Goal: Entertainment & Leisure: Consume media (video, audio)

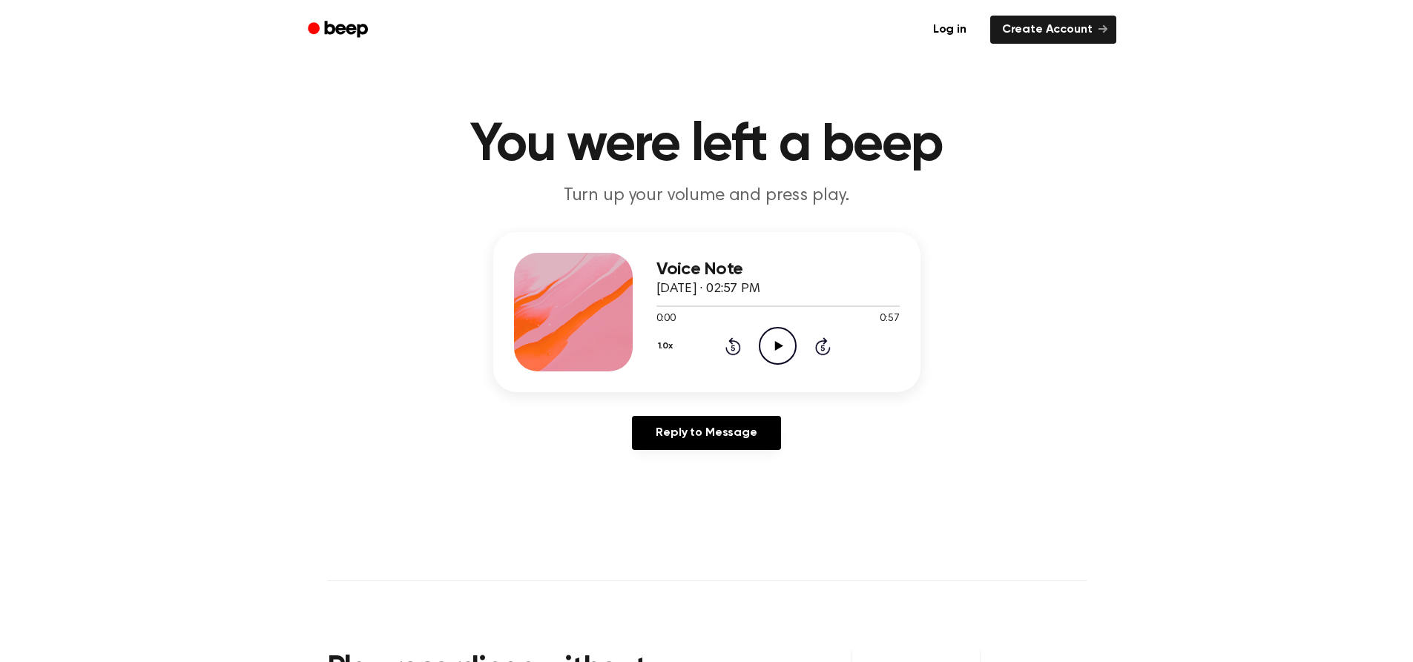
click at [777, 354] on icon "Play Audio" at bounding box center [778, 346] width 38 height 38
click at [763, 345] on icon "Play Audio" at bounding box center [778, 346] width 38 height 38
